Goal: Task Accomplishment & Management: Use online tool/utility

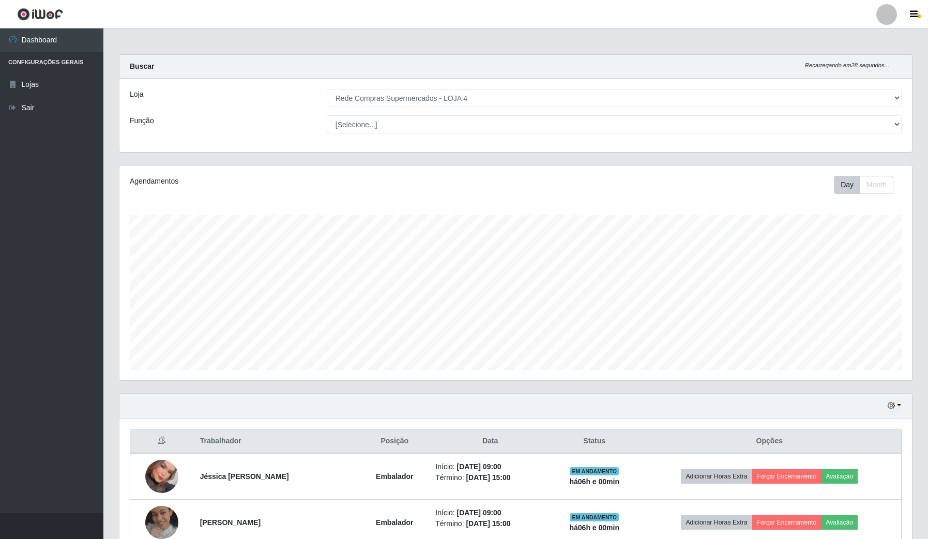
select select "159"
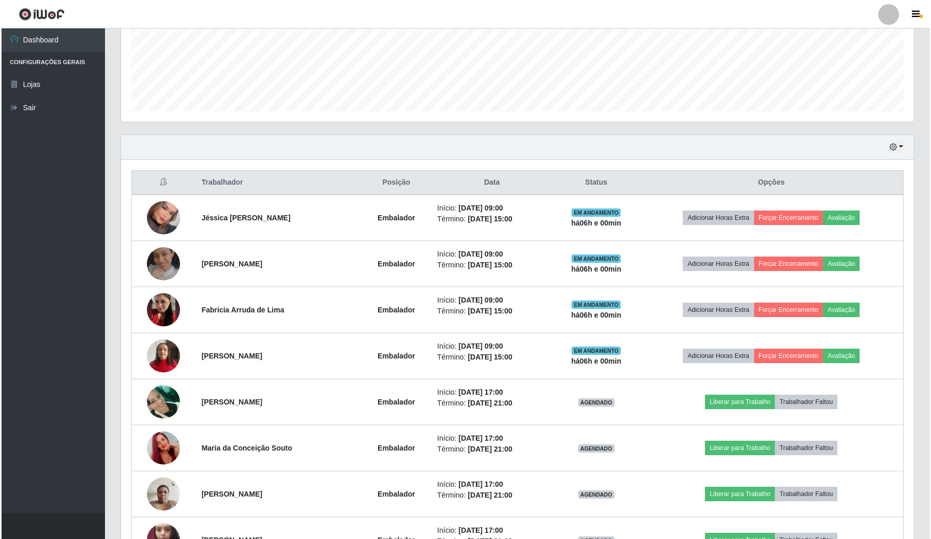
scroll to position [215, 792]
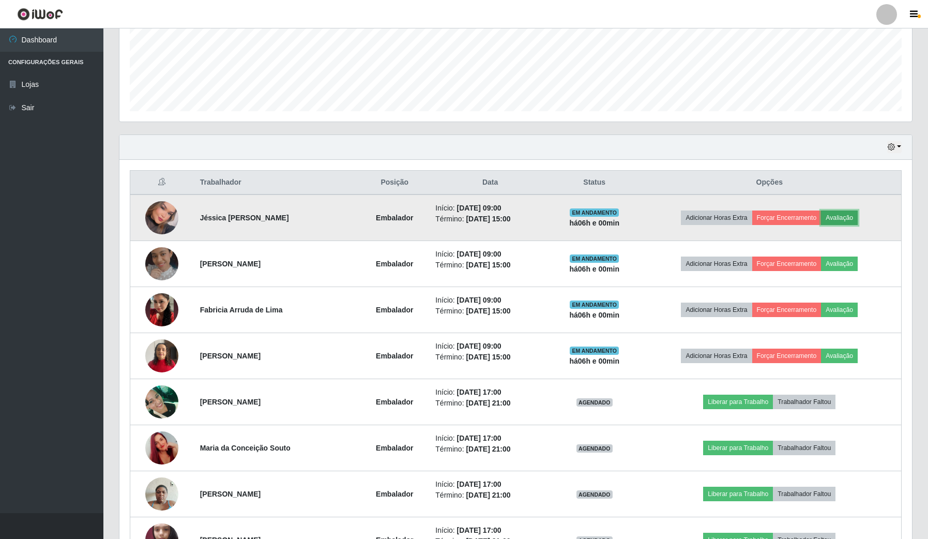
click at [852, 218] on button "Avaliação" at bounding box center [839, 217] width 37 height 14
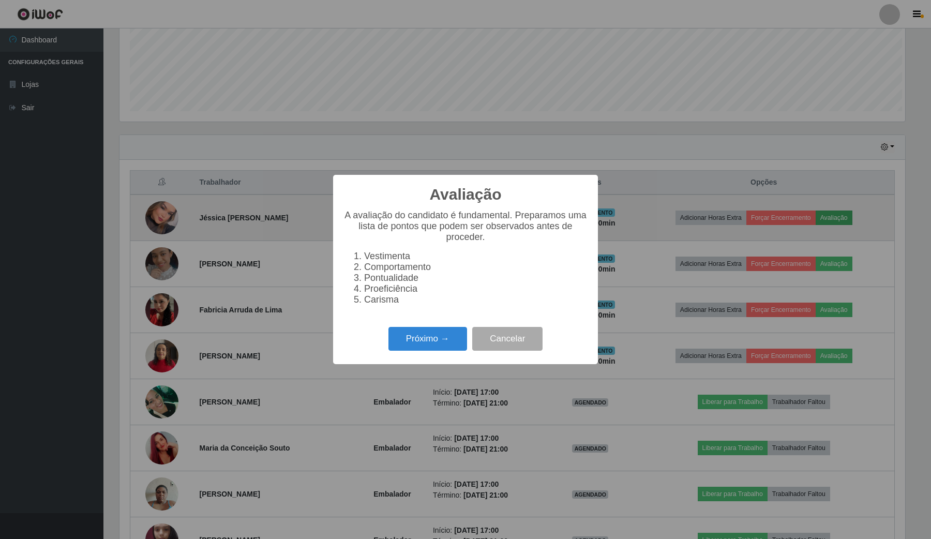
scroll to position [215, 785]
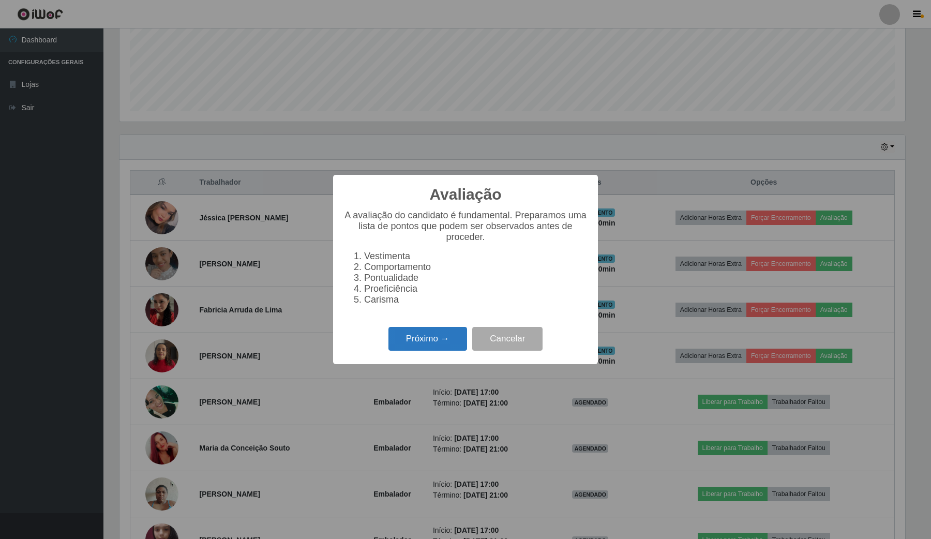
click at [437, 350] on button "Próximo →" at bounding box center [427, 339] width 79 height 24
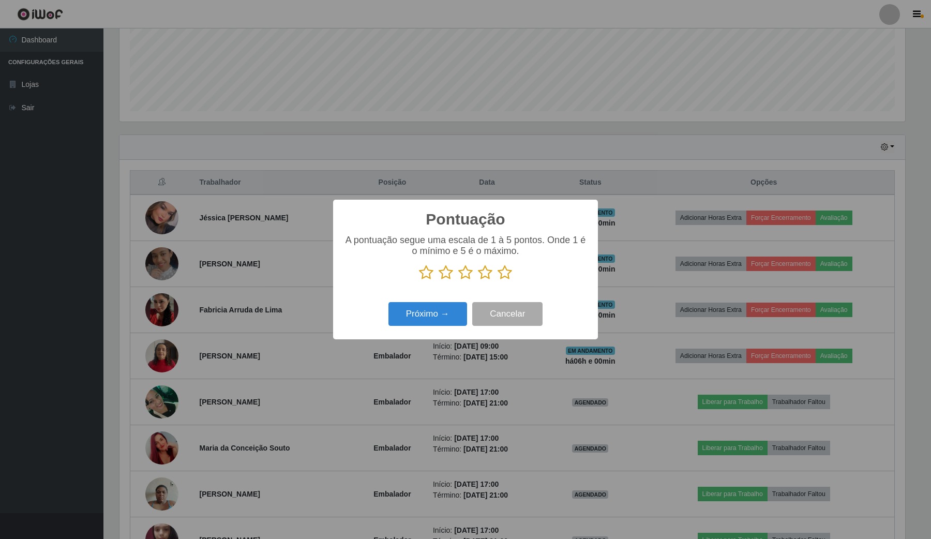
drag, startPoint x: 504, startPoint y: 266, endPoint x: 489, endPoint y: 285, distance: 23.9
click at [502, 267] on div "A pontuação segue uma escala de 1 à 5 pontos. Onde 1 é o mínimo e 5 é o máximo." at bounding box center [465, 257] width 244 height 45
click at [504, 273] on icon at bounding box center [504, 273] width 14 height 16
click at [497, 280] on input "radio" at bounding box center [497, 280] width 0 height 0
click at [415, 316] on button "Próximo →" at bounding box center [427, 314] width 79 height 24
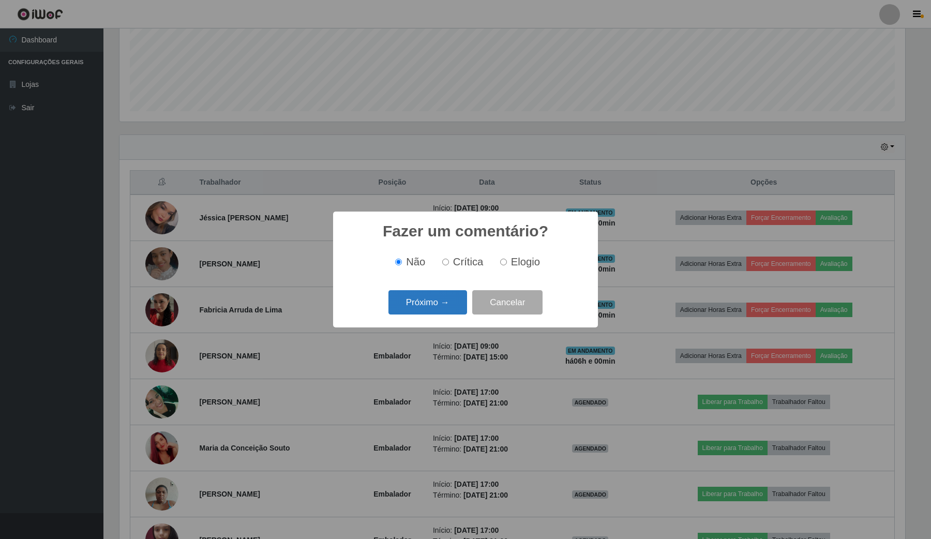
click at [428, 302] on button "Próximo →" at bounding box center [427, 302] width 79 height 24
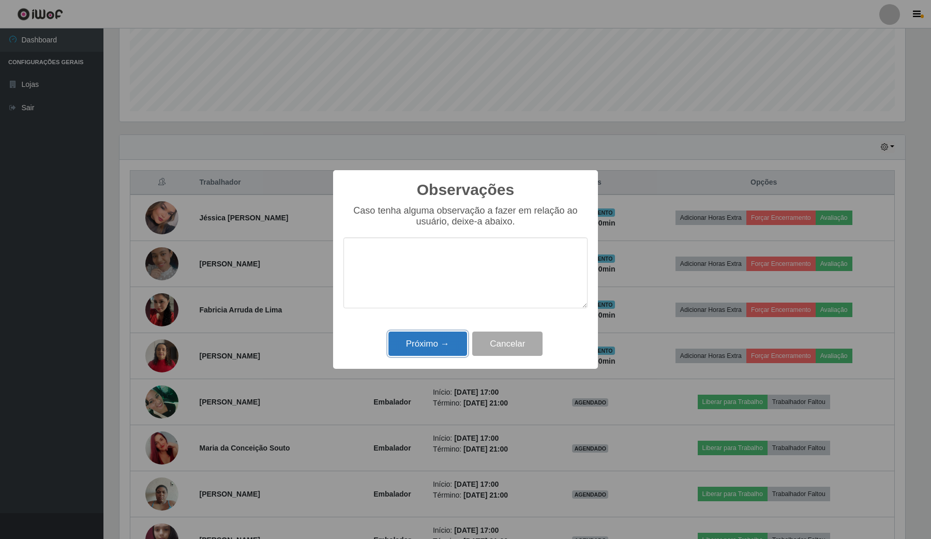
click at [433, 342] on button "Próximo →" at bounding box center [427, 343] width 79 height 24
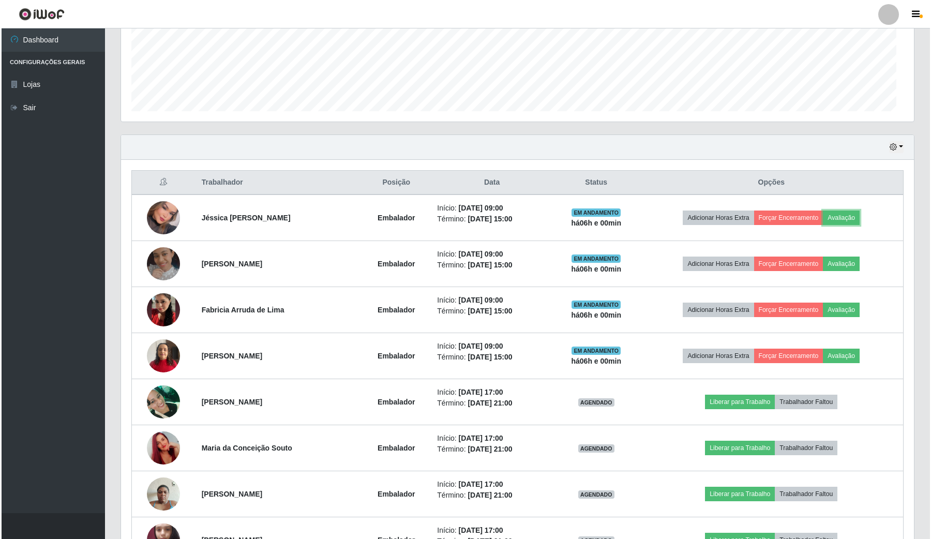
scroll to position [215, 792]
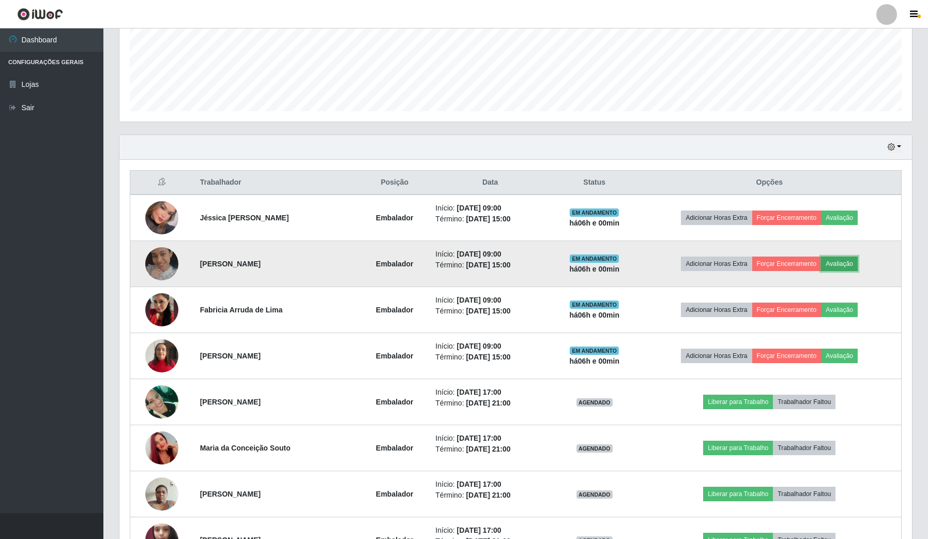
click at [858, 263] on button "Avaliação" at bounding box center [839, 263] width 37 height 14
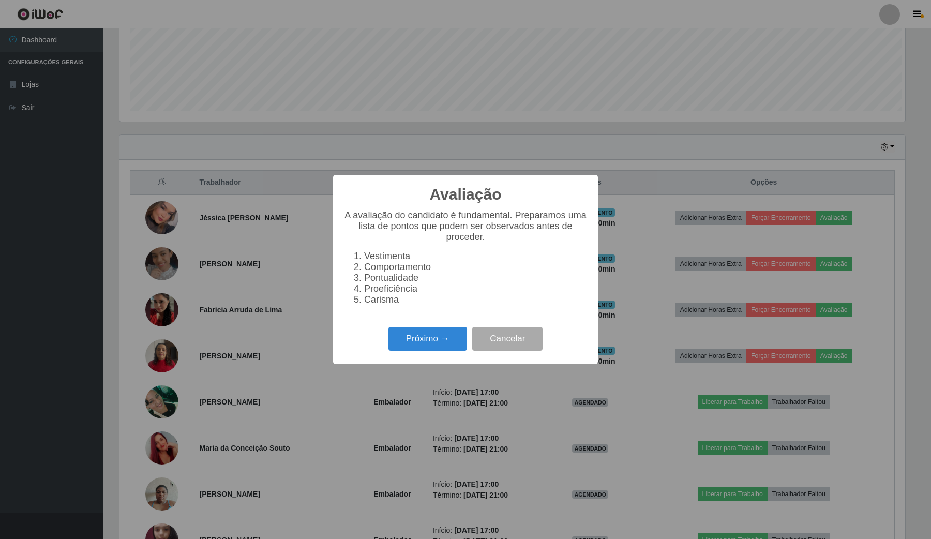
scroll to position [215, 785]
click at [419, 324] on div "Avaliação × A avaliação do candidato é fundamental. Preparamos uma lista de pon…" at bounding box center [465, 269] width 265 height 189
click at [428, 342] on button "Próximo →" at bounding box center [427, 339] width 79 height 24
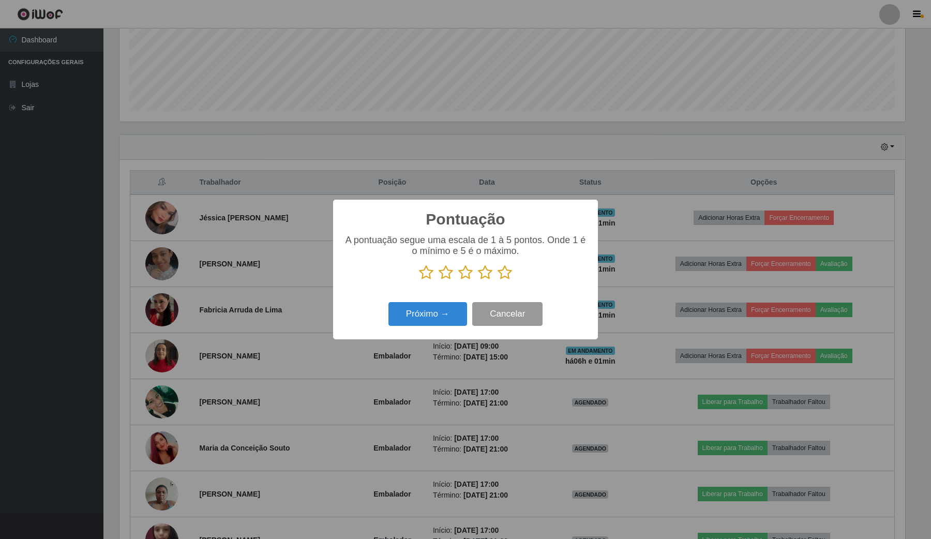
scroll to position [516741, 516170]
drag, startPoint x: 504, startPoint y: 274, endPoint x: 495, endPoint y: 304, distance: 31.2
click at [502, 277] on icon at bounding box center [504, 273] width 14 height 16
click at [497, 280] on input "radio" at bounding box center [497, 280] width 0 height 0
click at [443, 326] on button "Próximo →" at bounding box center [427, 314] width 79 height 24
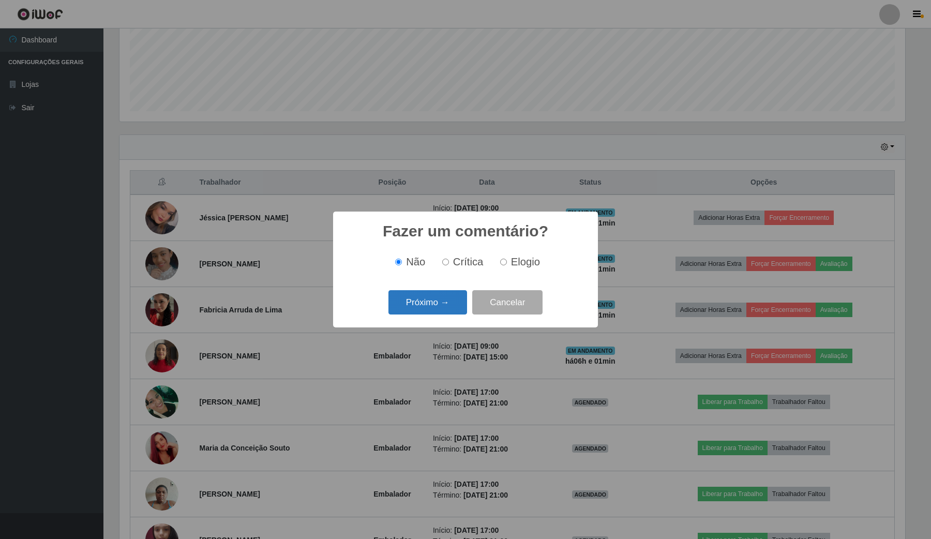
click at [445, 305] on button "Próximo →" at bounding box center [427, 302] width 79 height 24
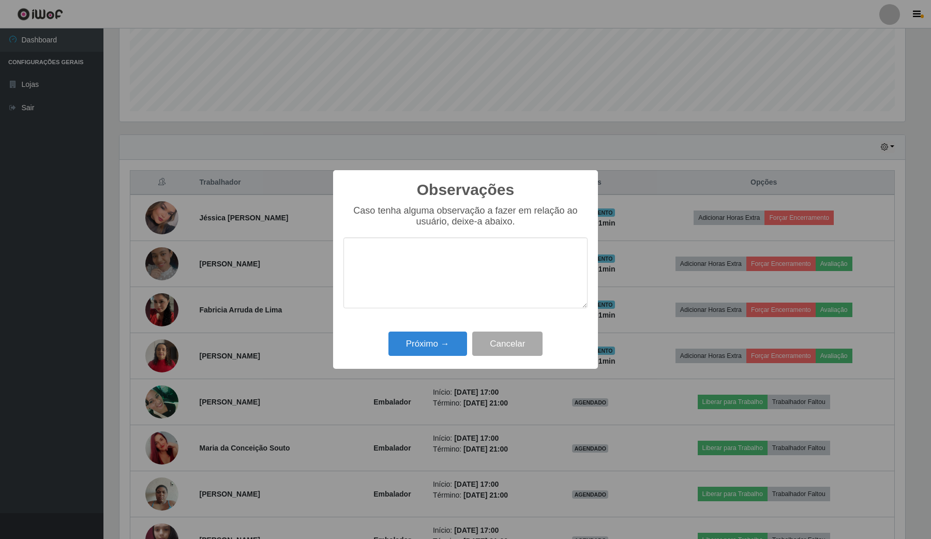
click at [438, 331] on div "Próximo → Cancelar" at bounding box center [465, 343] width 244 height 29
drag, startPoint x: 448, startPoint y: 355, endPoint x: 460, endPoint y: 353, distance: 12.1
click at [448, 355] on button "Próximo →" at bounding box center [427, 343] width 79 height 24
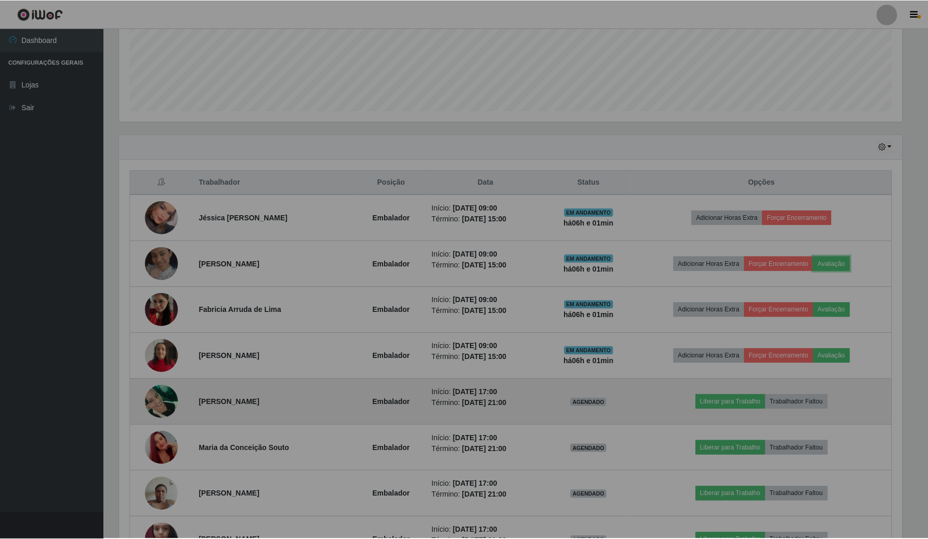
scroll to position [215, 792]
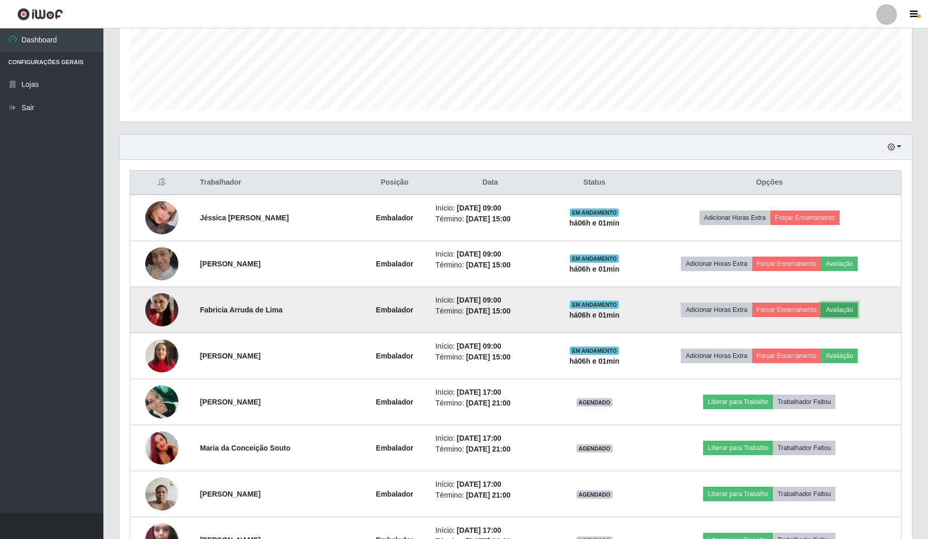
click at [851, 307] on button "Avaliação" at bounding box center [839, 309] width 37 height 14
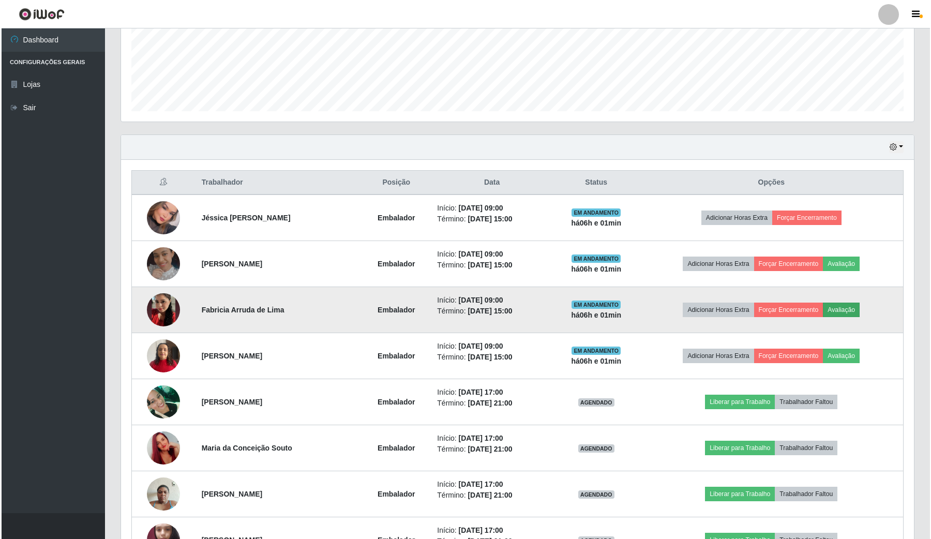
scroll to position [215, 785]
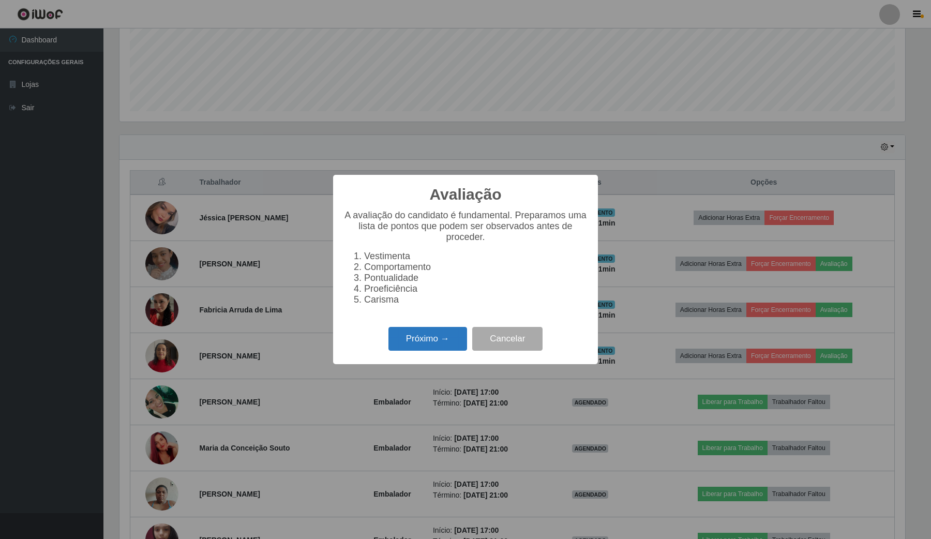
click at [438, 351] on button "Próximo →" at bounding box center [427, 339] width 79 height 24
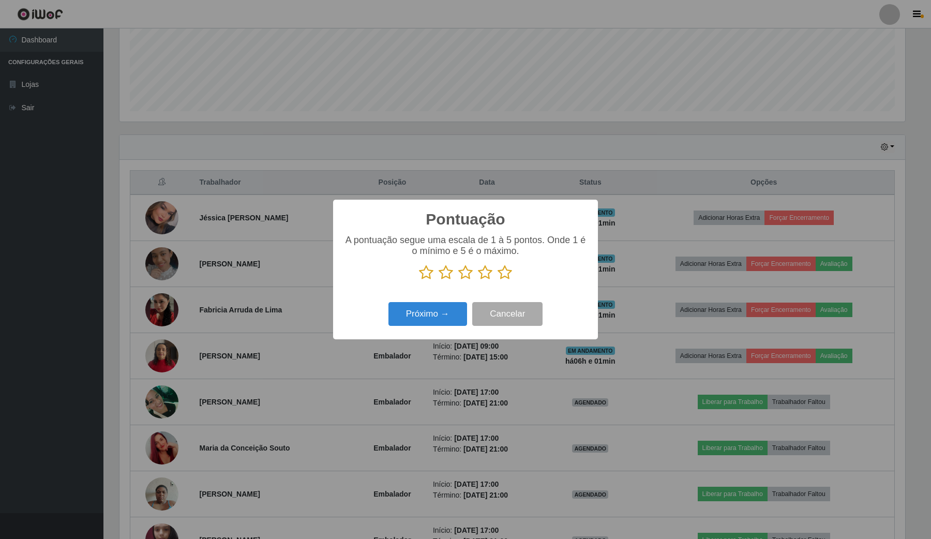
scroll to position [516741, 516170]
click at [500, 280] on icon at bounding box center [504, 273] width 14 height 16
click at [497, 280] on input "radio" at bounding box center [497, 280] width 0 height 0
click at [440, 322] on button "Próximo →" at bounding box center [427, 314] width 79 height 24
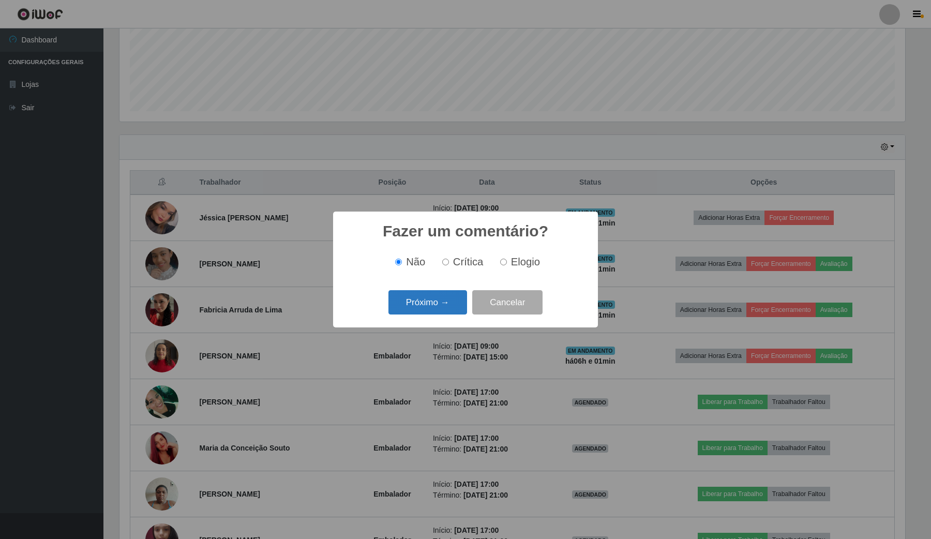
click at [451, 306] on button "Próximo →" at bounding box center [427, 302] width 79 height 24
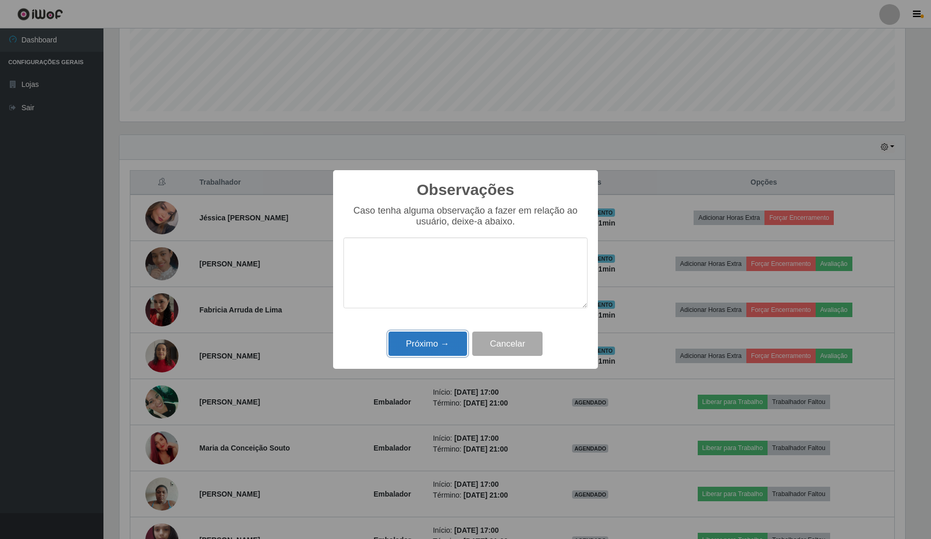
click at [433, 345] on button "Próximo →" at bounding box center [427, 343] width 79 height 24
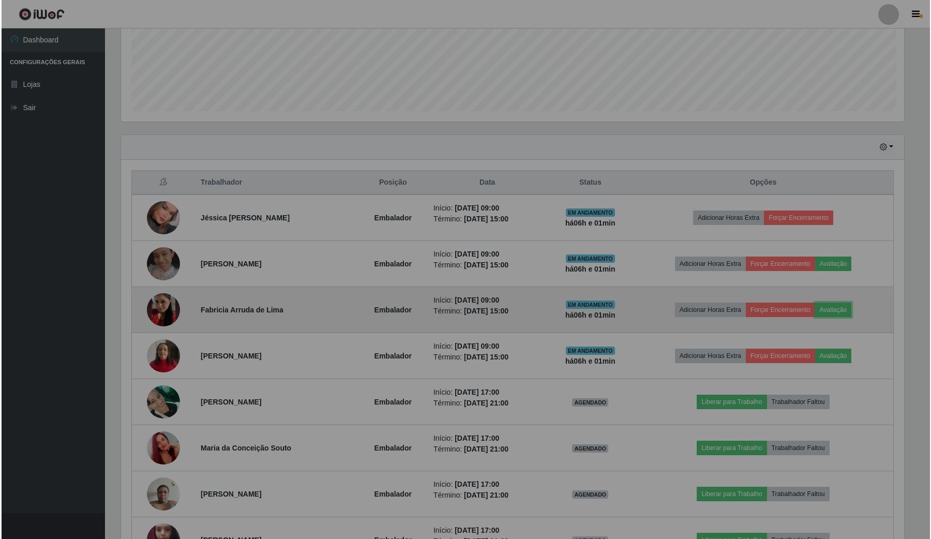
scroll to position [215, 792]
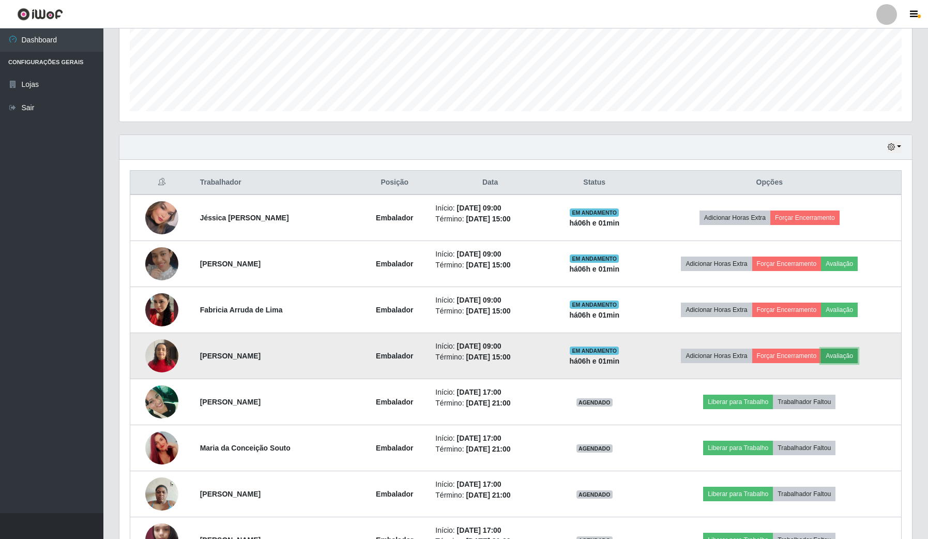
click at [856, 354] on button "Avaliação" at bounding box center [839, 355] width 37 height 14
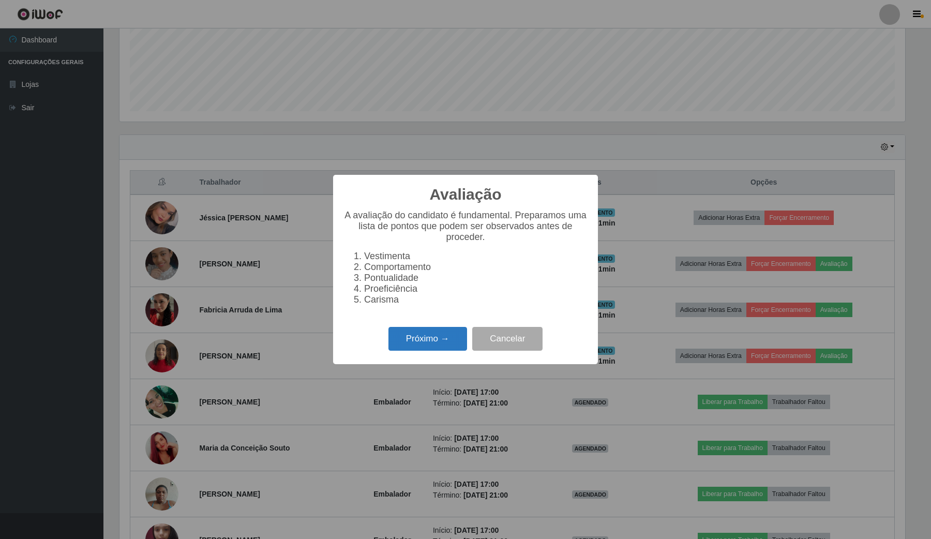
click at [437, 338] on button "Próximo →" at bounding box center [427, 339] width 79 height 24
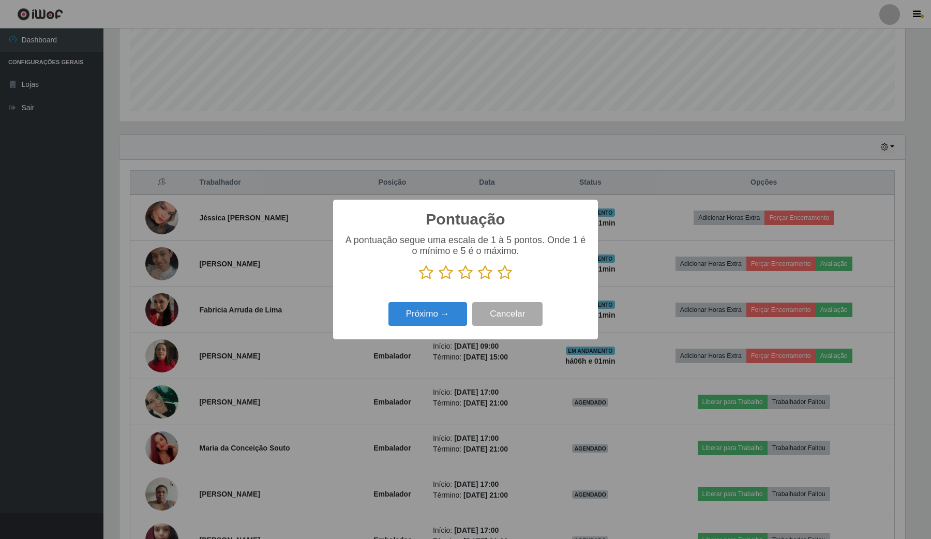
click at [501, 270] on icon at bounding box center [504, 273] width 14 height 16
click at [497, 280] on input "radio" at bounding box center [497, 280] width 0 height 0
click at [430, 310] on button "Próximo →" at bounding box center [427, 314] width 79 height 24
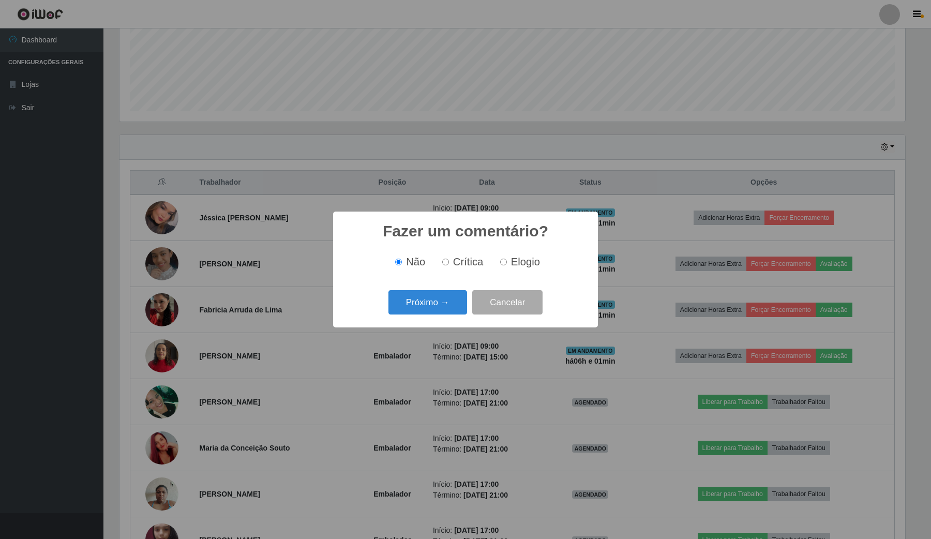
click at [430, 309] on button "Próximo →" at bounding box center [427, 302] width 79 height 24
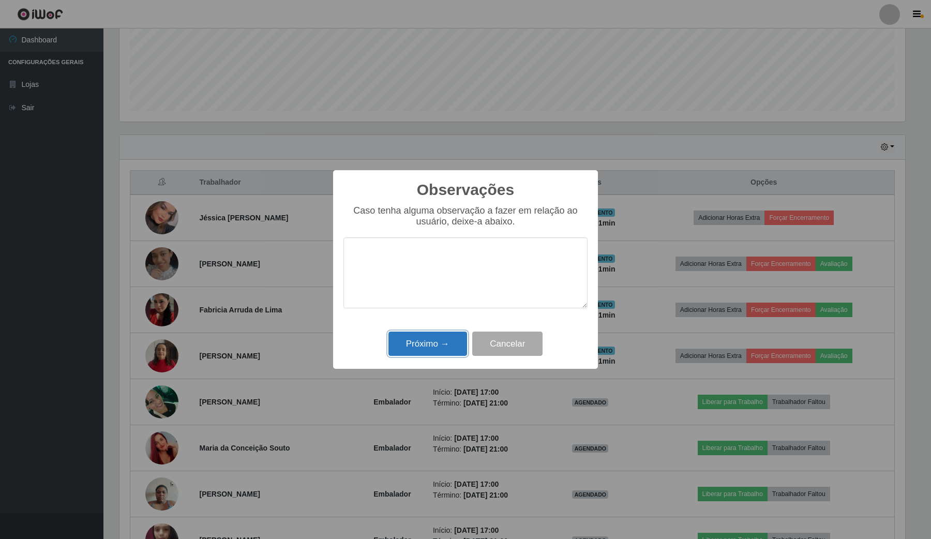
drag, startPoint x: 444, startPoint y: 347, endPoint x: 450, endPoint y: 352, distance: 7.8
click at [446, 352] on button "Próximo →" at bounding box center [427, 343] width 79 height 24
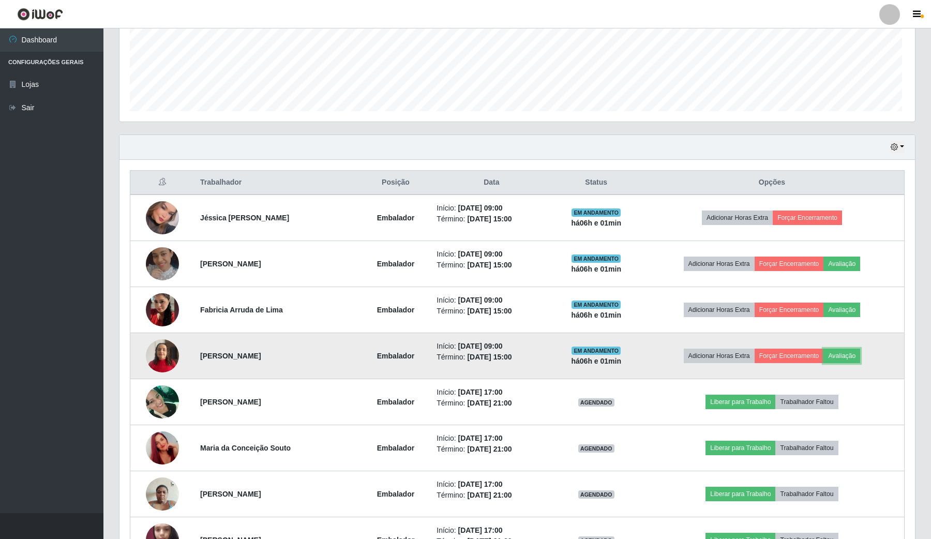
scroll to position [215, 792]
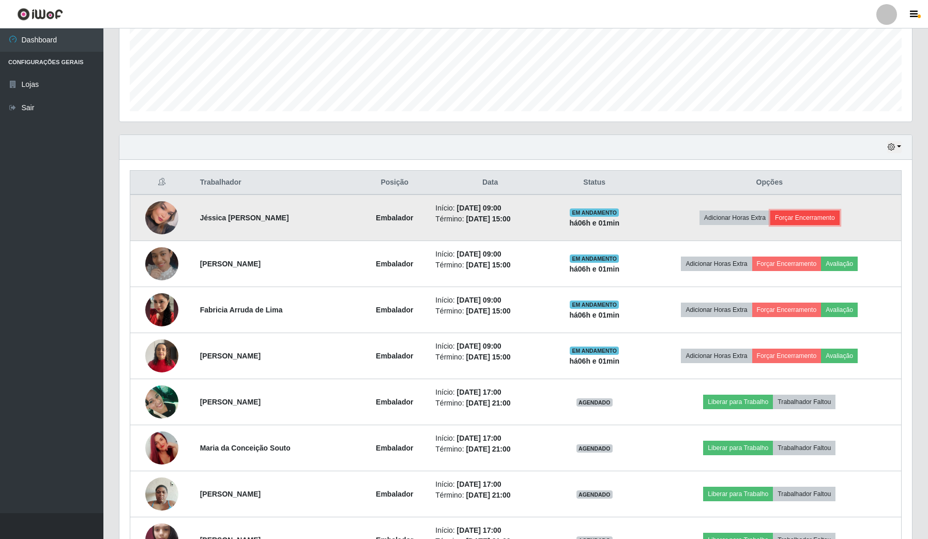
click at [804, 218] on button "Forçar Encerramento" at bounding box center [804, 217] width 69 height 14
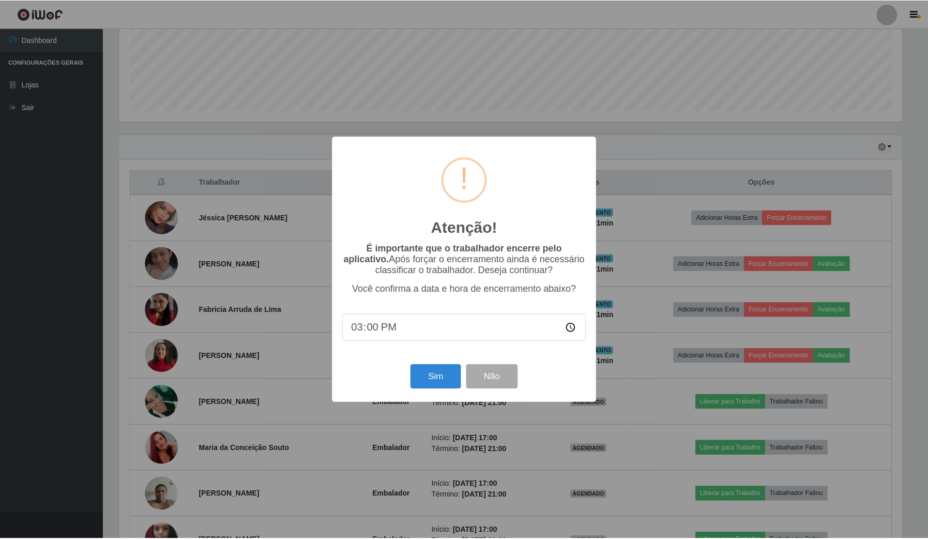
scroll to position [215, 785]
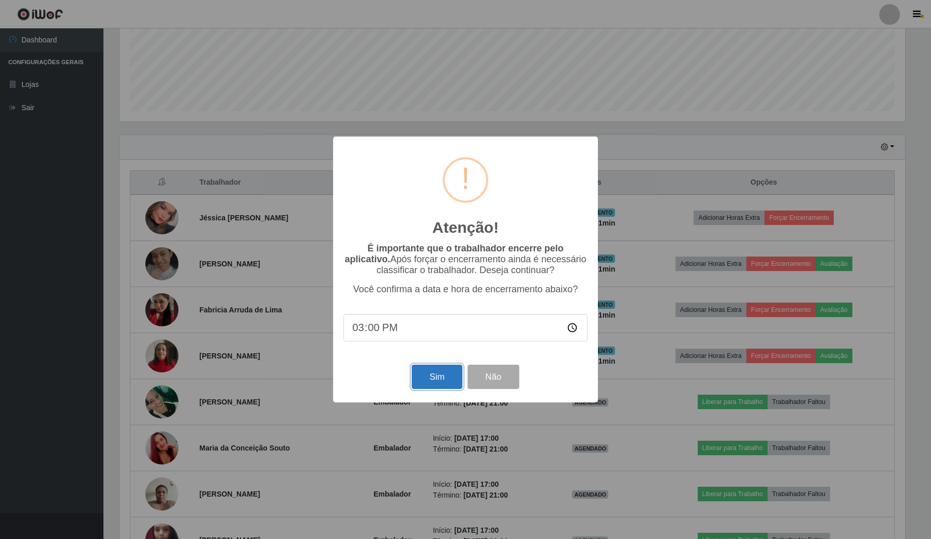
click at [425, 383] on button "Sim" at bounding box center [436, 376] width 50 height 24
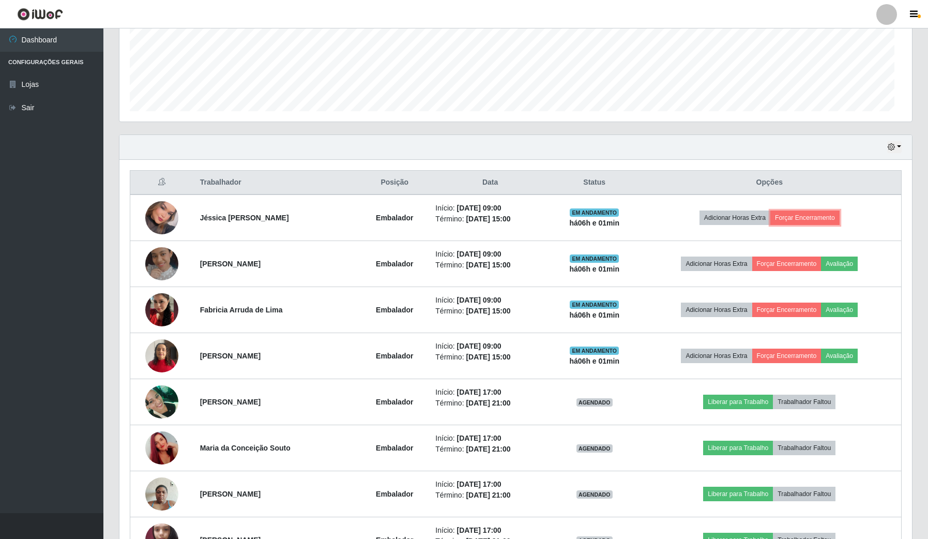
scroll to position [0, 0]
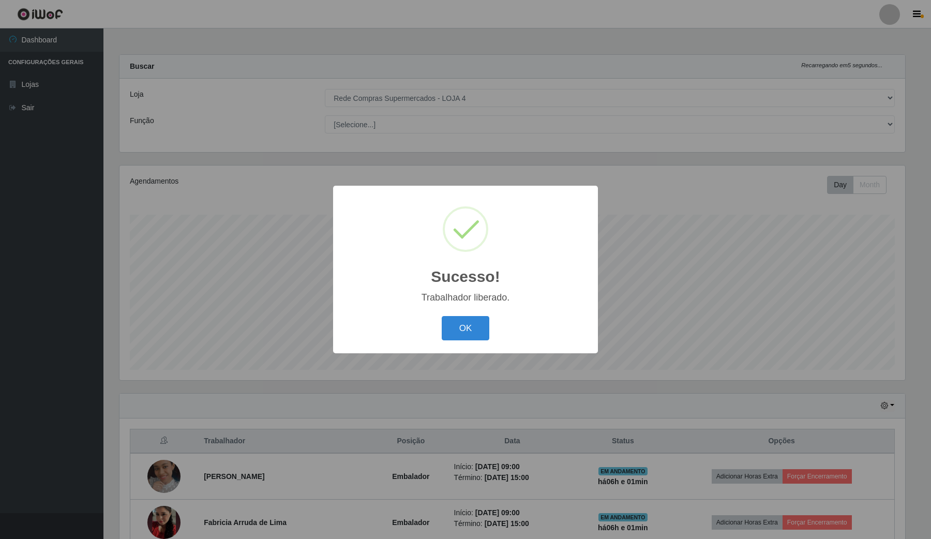
click at [451, 347] on div "Sucesso! × Trabalhador liberado. OK Cancel" at bounding box center [465, 269] width 265 height 167
click at [454, 319] on button "OK" at bounding box center [465, 328] width 48 height 24
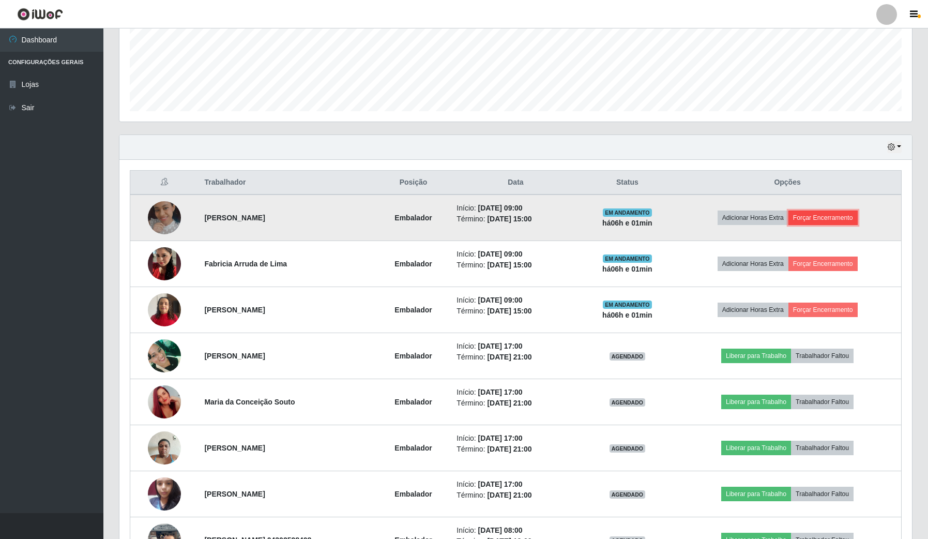
click at [828, 216] on button "Forçar Encerramento" at bounding box center [822, 217] width 69 height 14
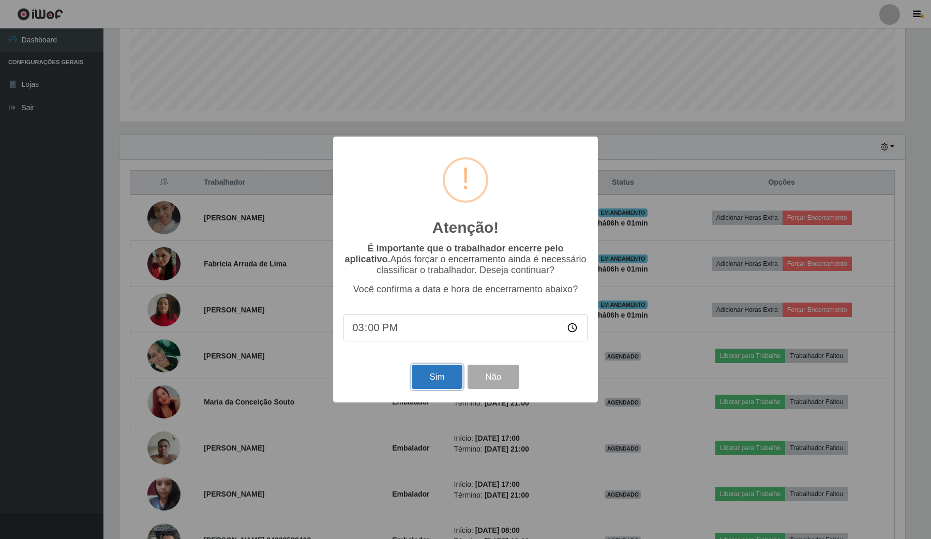
click at [425, 375] on button "Sim" at bounding box center [436, 376] width 50 height 24
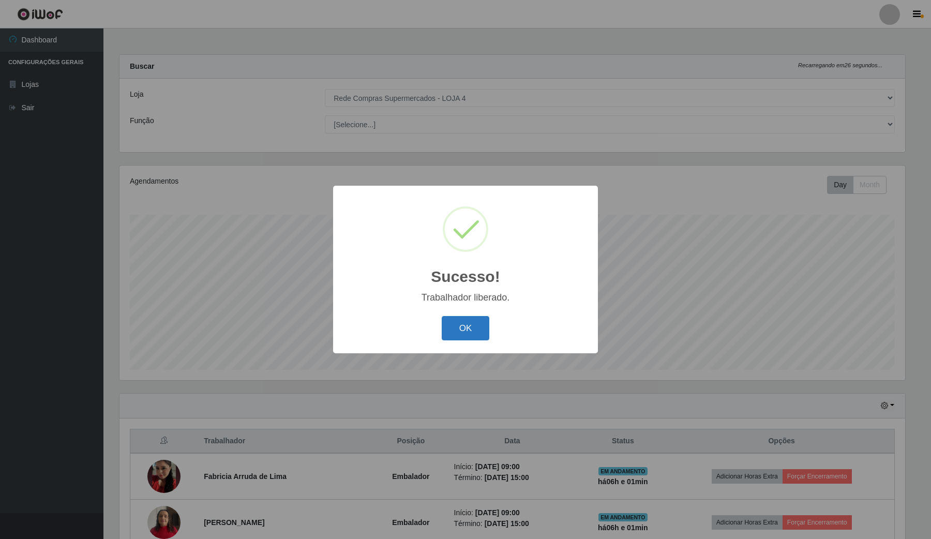
click at [473, 333] on button "OK" at bounding box center [465, 328] width 48 height 24
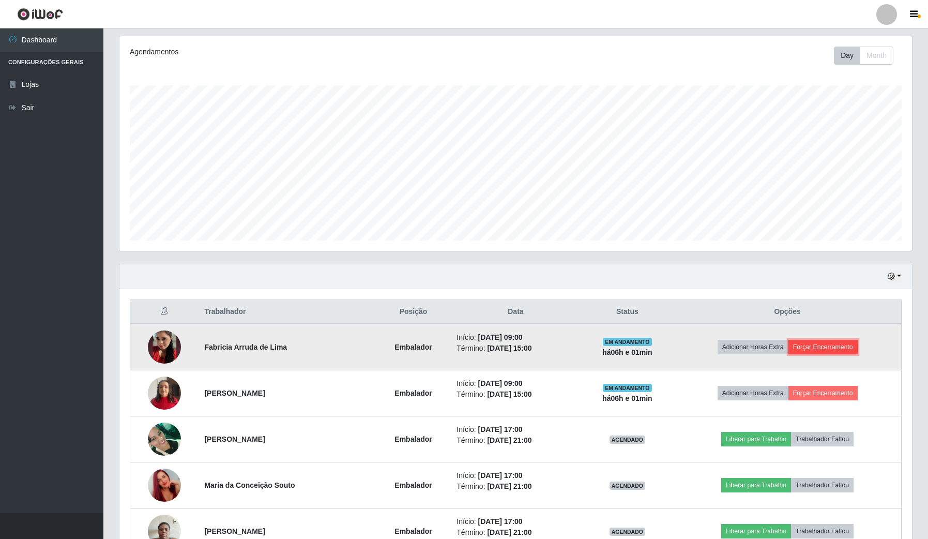
click at [857, 352] on button "Forçar Encerramento" at bounding box center [822, 347] width 69 height 14
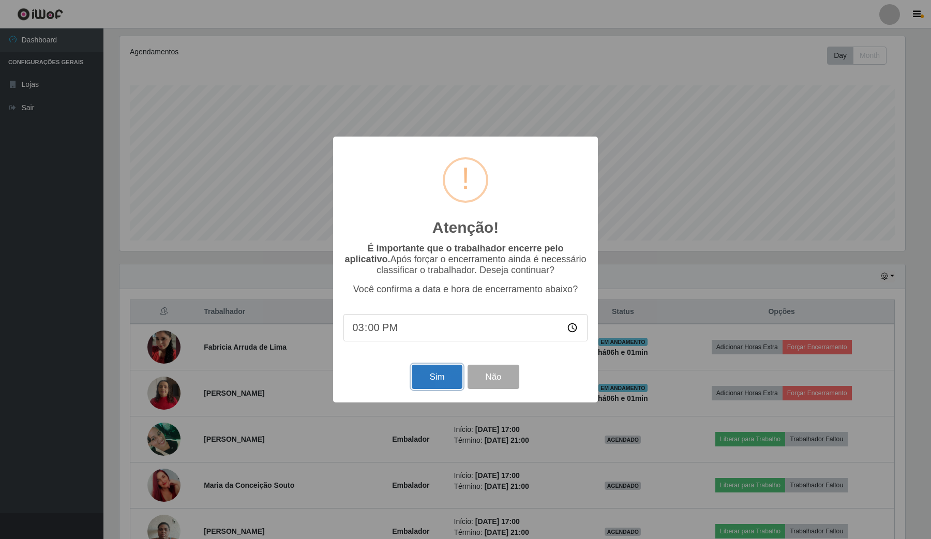
click at [418, 379] on button "Sim" at bounding box center [436, 376] width 50 height 24
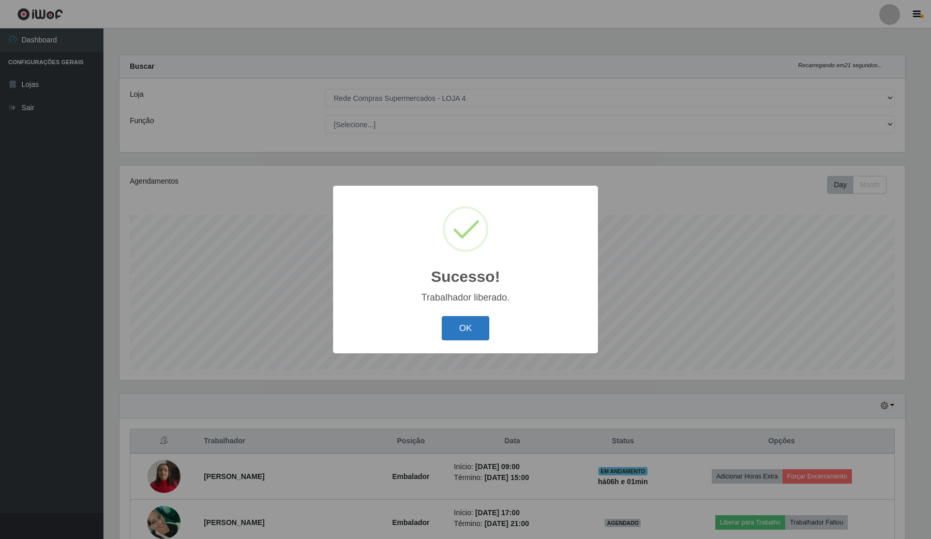
click at [455, 331] on button "OK" at bounding box center [465, 328] width 48 height 24
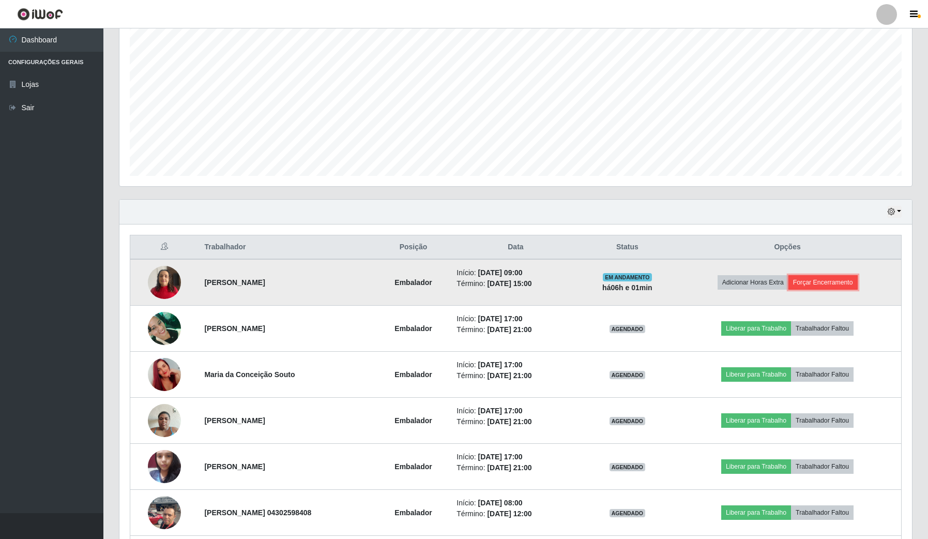
click at [836, 285] on button "Forçar Encerramento" at bounding box center [822, 282] width 69 height 14
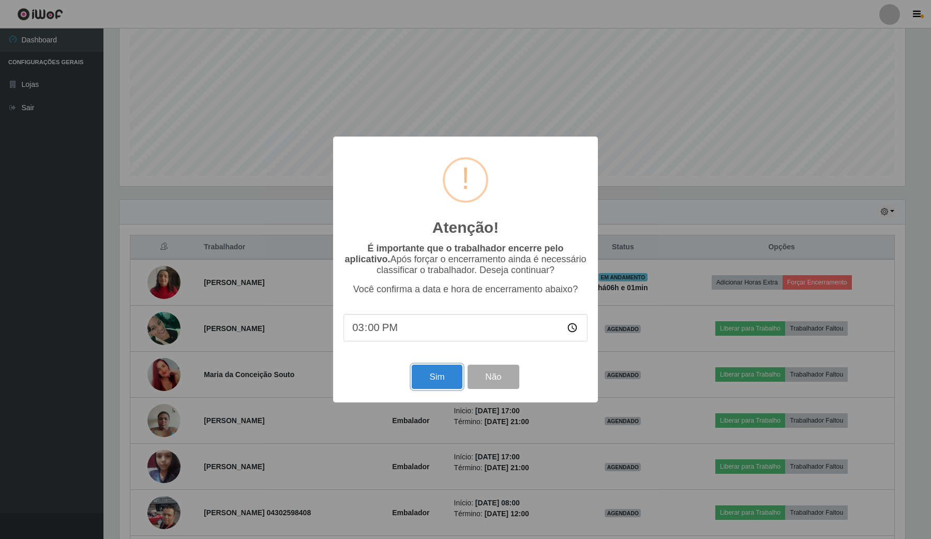
click at [445, 387] on button "Sim" at bounding box center [436, 376] width 50 height 24
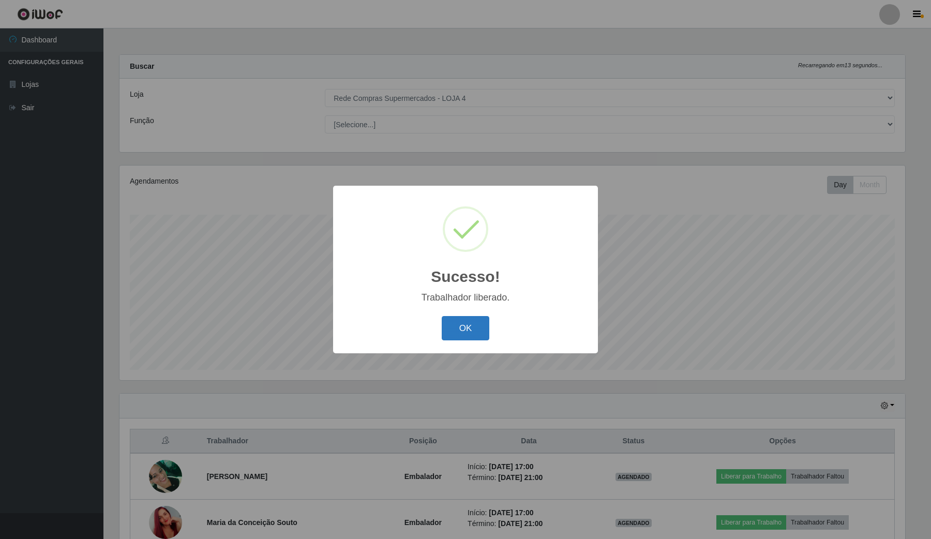
click at [461, 331] on button "OK" at bounding box center [465, 328] width 48 height 24
